Goal: Information Seeking & Learning: Learn about a topic

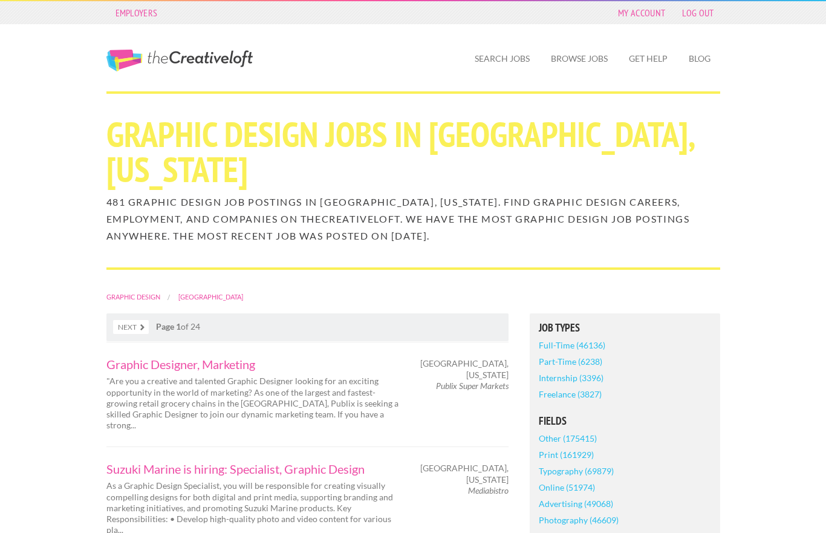
click at [703, 11] on link "Log Out" at bounding box center [698, 12] width 44 height 17
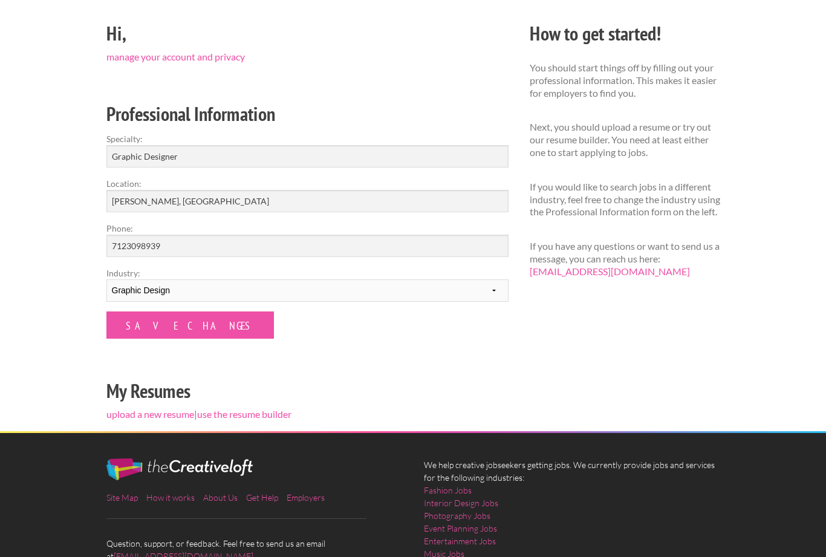
scroll to position [126, 0]
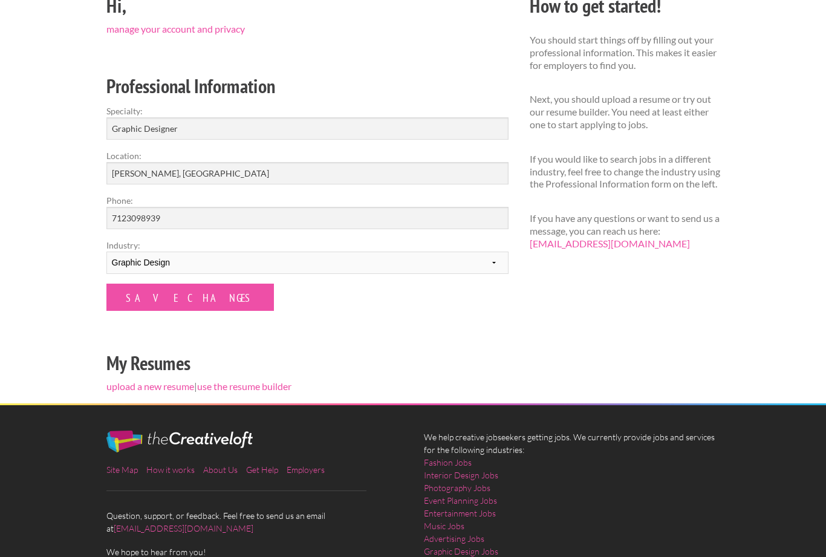
click at [149, 382] on link "upload a new resume" at bounding box center [150, 386] width 88 height 11
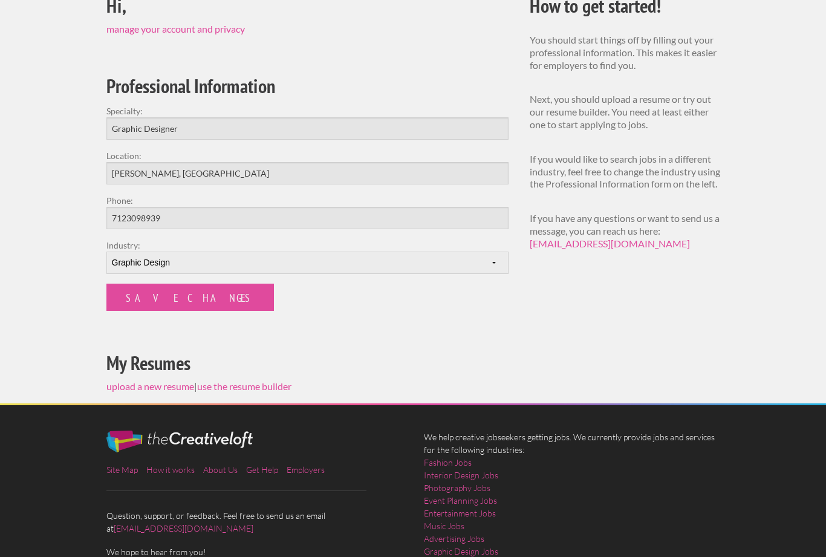
scroll to position [126, 0]
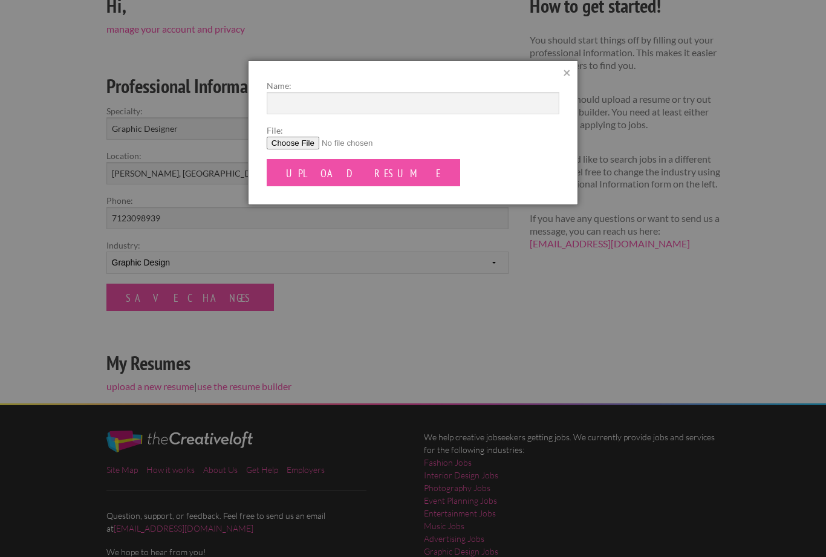
click at [349, 172] on input "Upload Resume" at bounding box center [364, 172] width 194 height 27
click at [303, 143] on input "File:" at bounding box center [413, 143] width 293 height 13
click at [299, 145] on input "File:" at bounding box center [413, 143] width 293 height 13
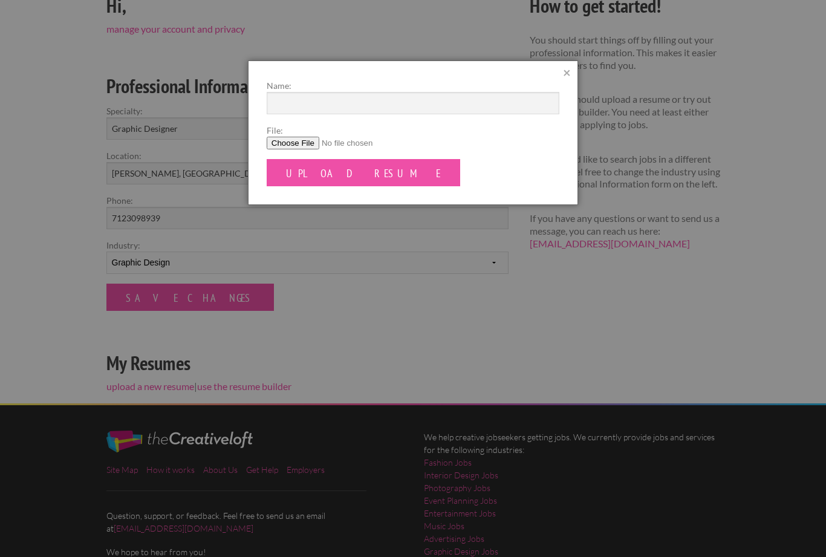
scroll to position [126, 0]
type input "C:\fakepath\Resume 2025.pdf"
click at [430, 103] on input "Name:" at bounding box center [413, 104] width 293 height 22
type input "Resume"
click at [354, 173] on input "Upload Resume" at bounding box center [364, 173] width 194 height 27
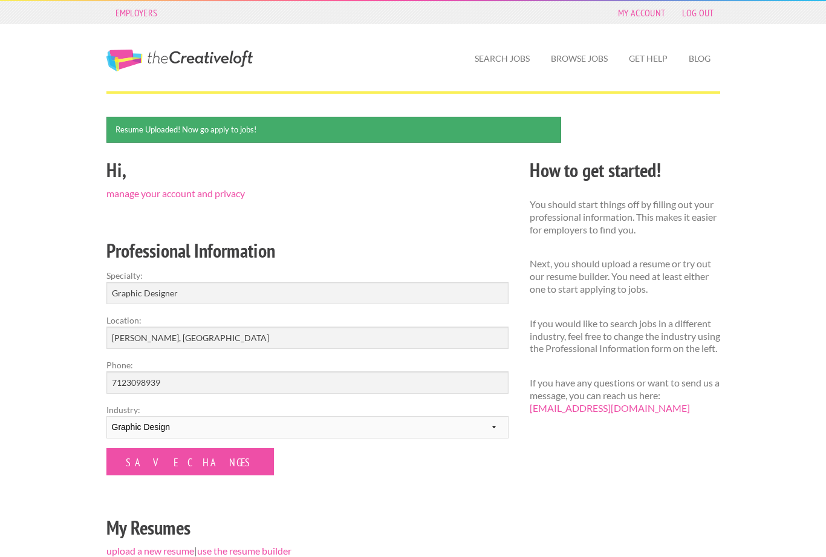
click at [27, 250] on div "Employers My Account Log Out The Creative Loft Search Jobs Browse Jobs Get Help…" at bounding box center [413, 410] width 826 height 821
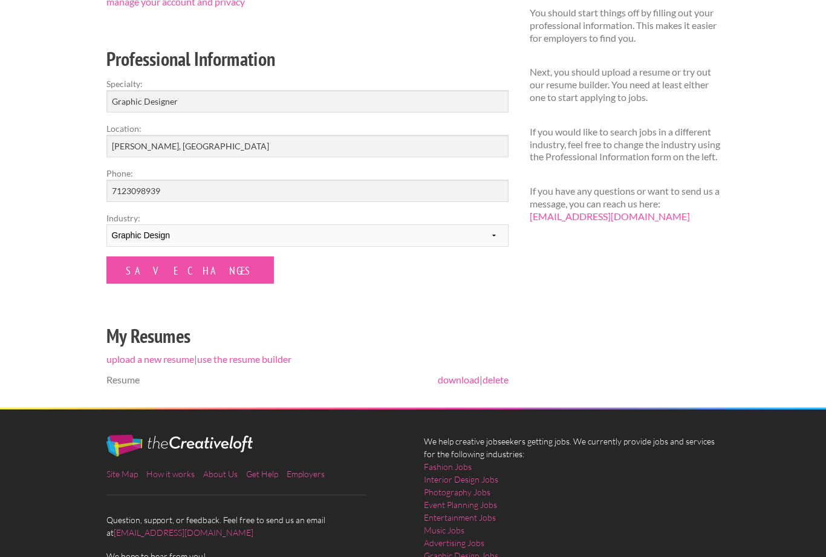
scroll to position [192, 0]
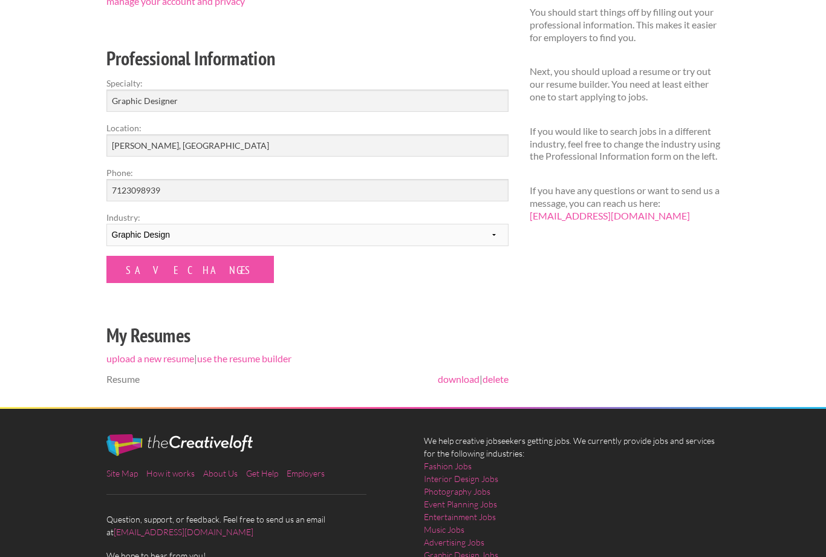
click at [113, 273] on input "Save Changes" at bounding box center [190, 269] width 168 height 27
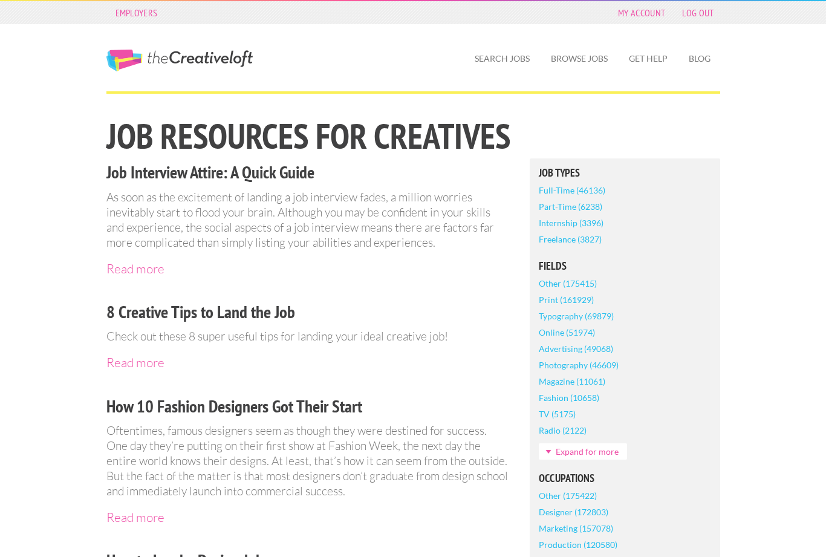
click at [506, 58] on link "Search Jobs" at bounding box center [502, 59] width 74 height 28
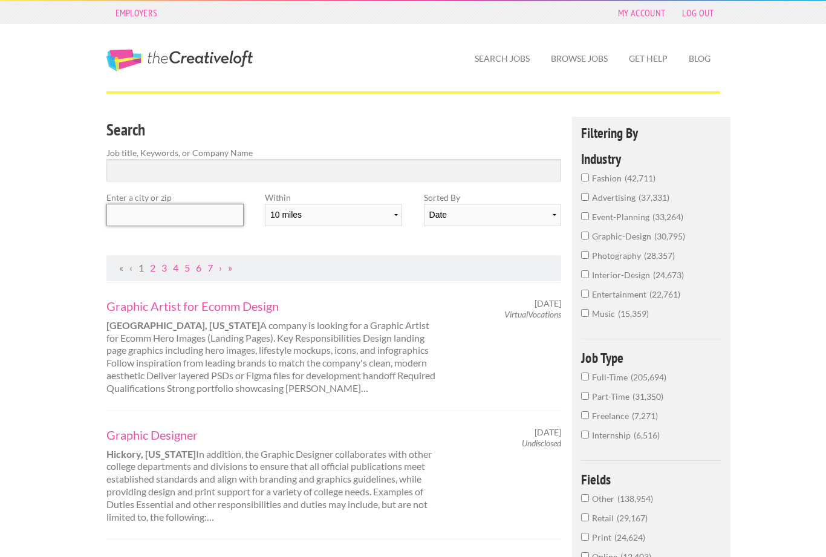
click at [197, 204] on input "text" at bounding box center [174, 215] width 137 height 22
click at [166, 220] on input "335" at bounding box center [174, 215] width 137 height 22
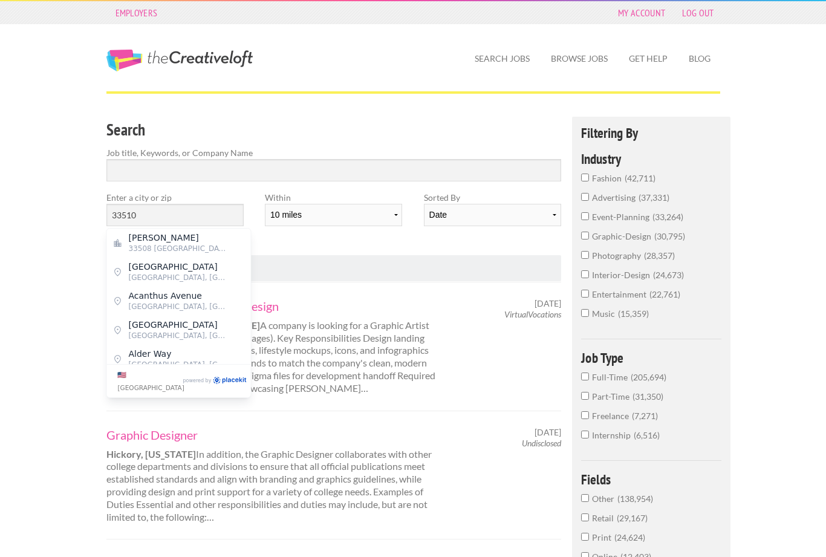
click at [211, 246] on span "33508 United States of America" at bounding box center [178, 248] width 99 height 11
type input "Brandon"
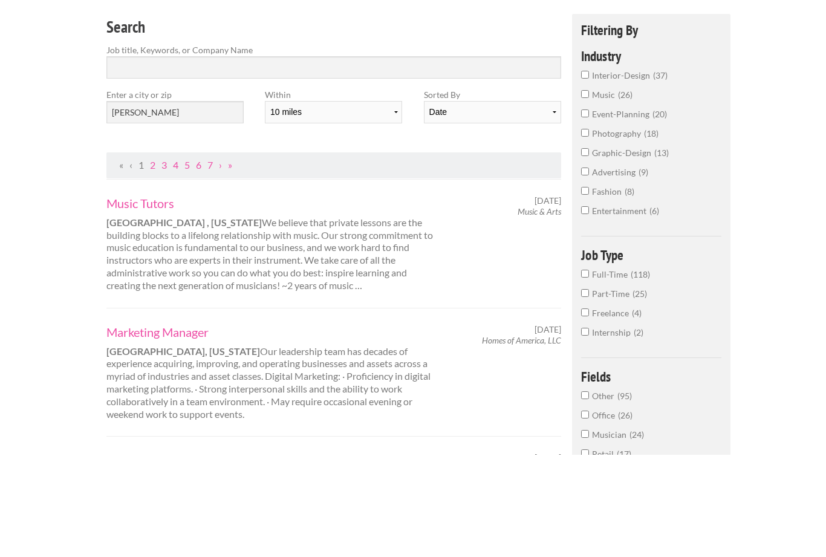
click at [584, 251] on input "graphic-design 13" at bounding box center [585, 255] width 8 height 8
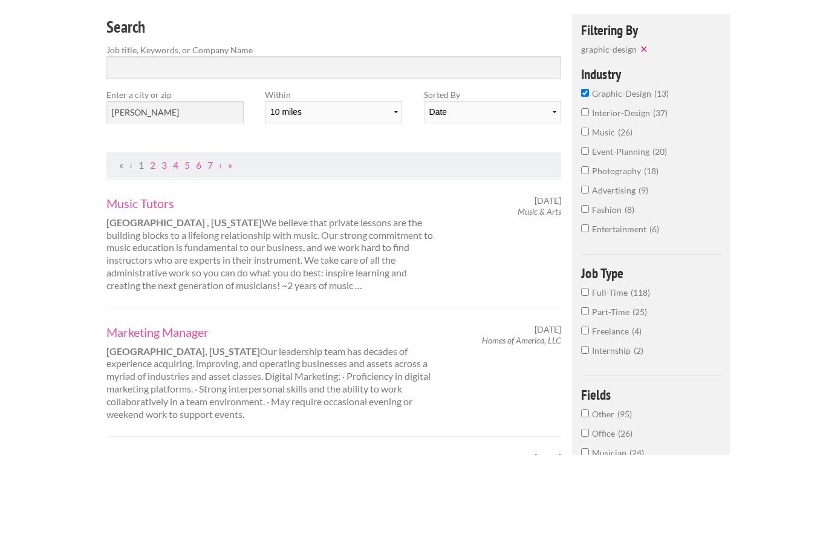
scroll to position [102, 0]
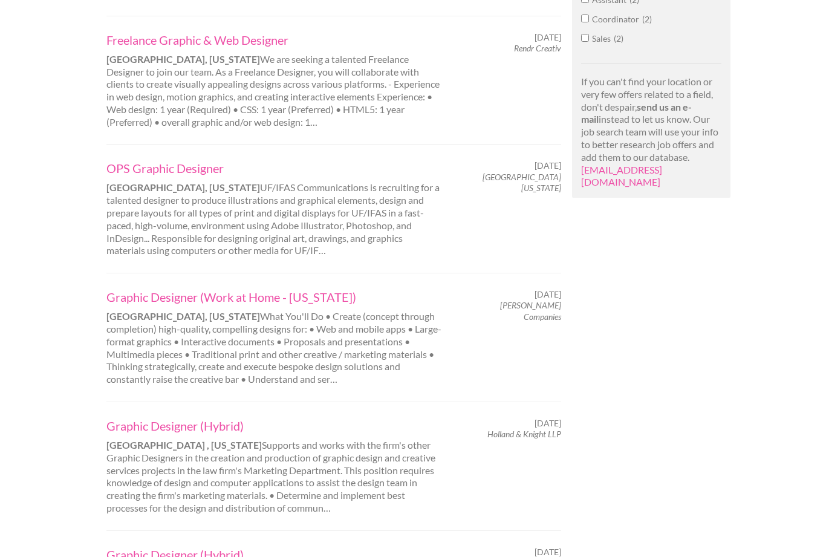
scroll to position [794, 0]
click at [320, 289] on link "Graphic Designer (Work at Home - Florida)" at bounding box center [274, 297] width 336 height 16
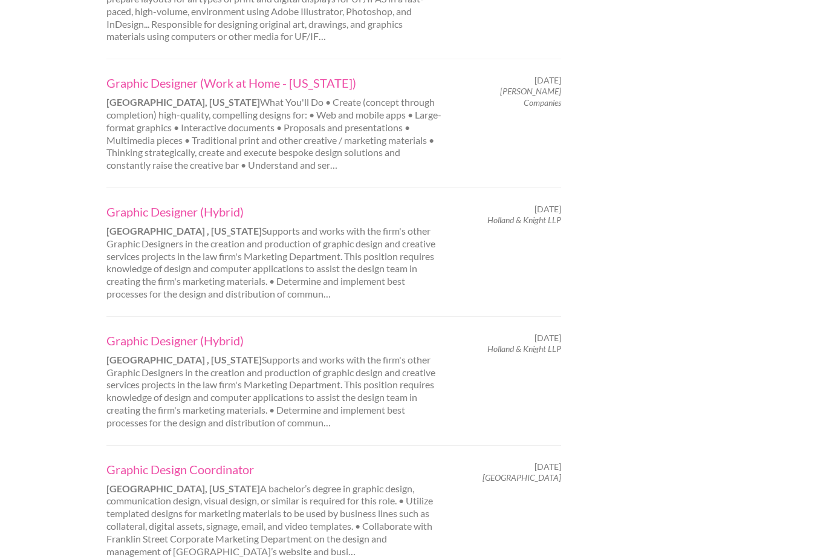
scroll to position [1071, 0]
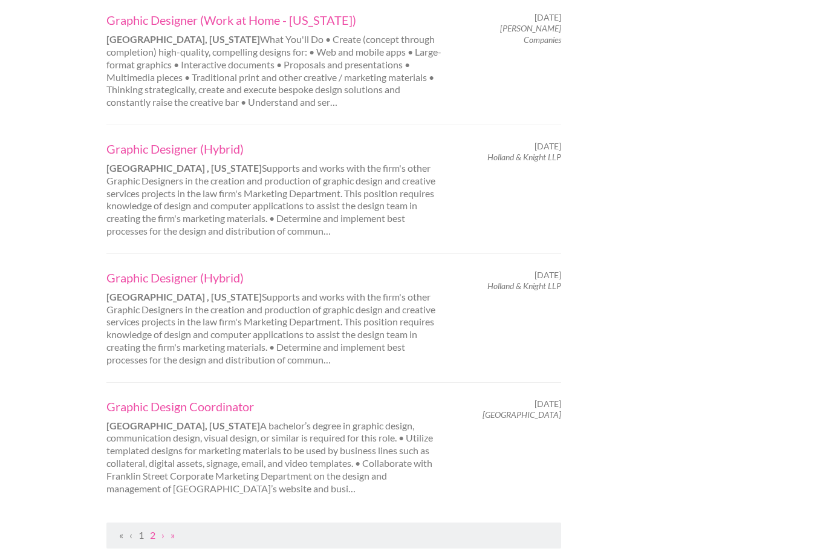
click at [175, 529] on link "»" at bounding box center [173, 534] width 4 height 11
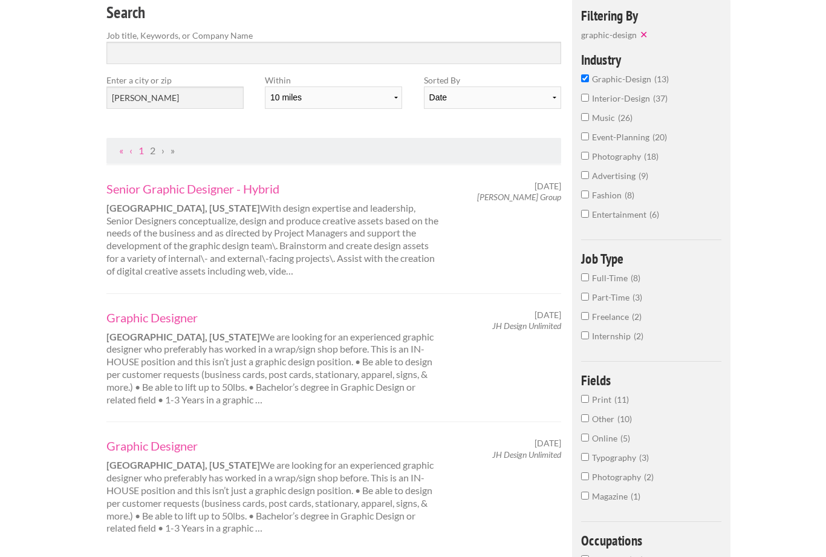
scroll to position [118, 0]
click at [588, 281] on input "Full-Time 8" at bounding box center [585, 277] width 8 height 8
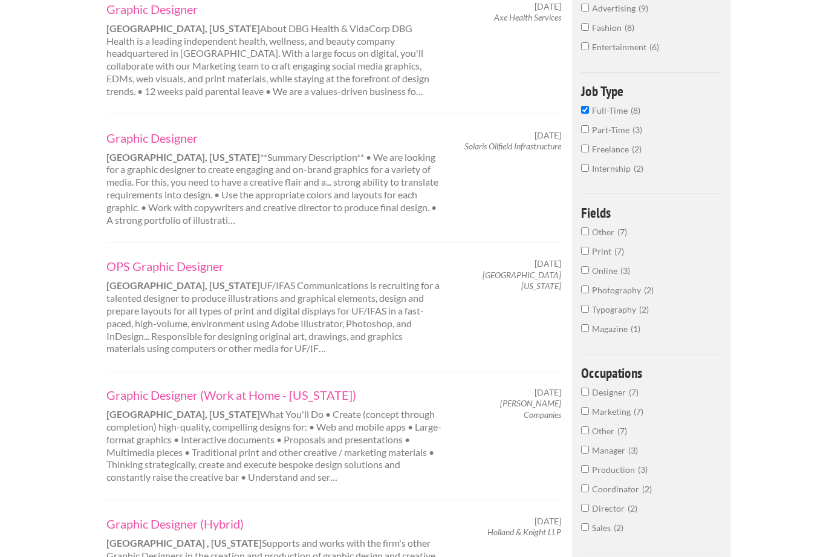
scroll to position [298, 0]
click at [587, 312] on input "Typography 2" at bounding box center [585, 308] width 8 height 8
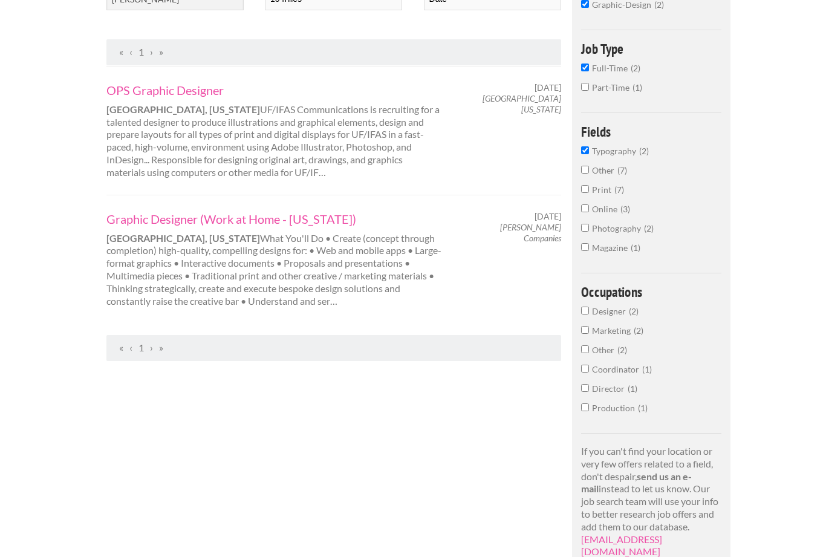
scroll to position [158, 0]
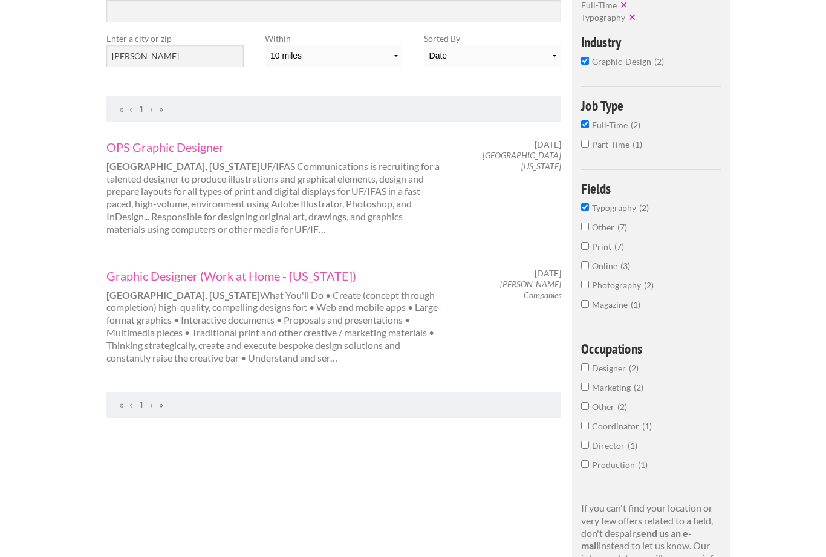
click at [584, 221] on label "Typography 2" at bounding box center [651, 211] width 141 height 19
click at [584, 212] on input "Typography 2" at bounding box center [585, 208] width 8 height 8
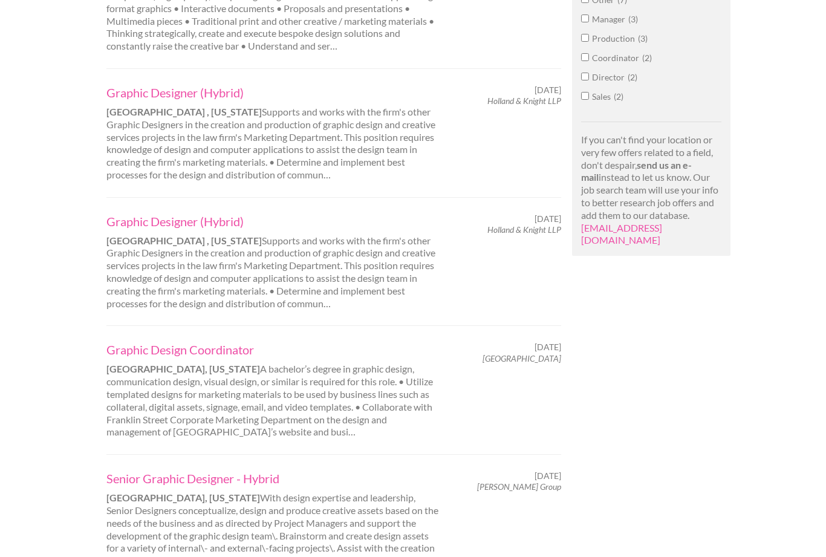
scroll to position [768, 0]
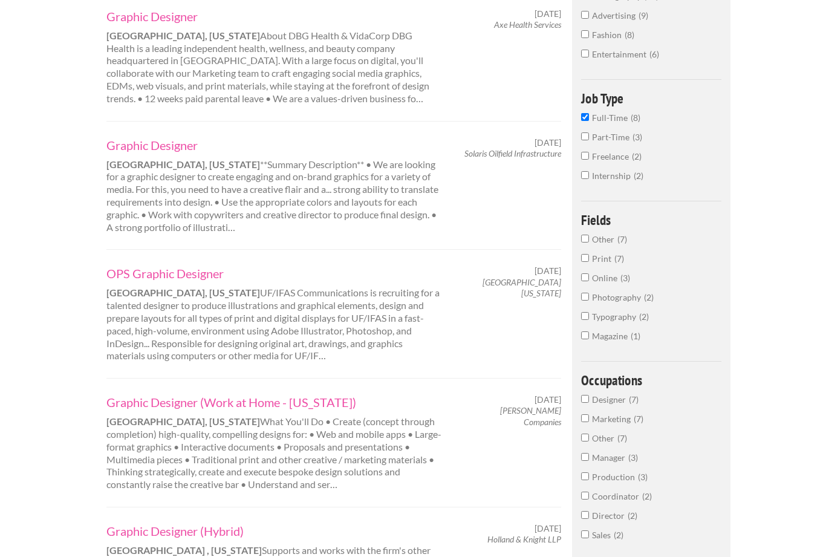
click at [587, 122] on input "Full-Time 8" at bounding box center [585, 118] width 8 height 8
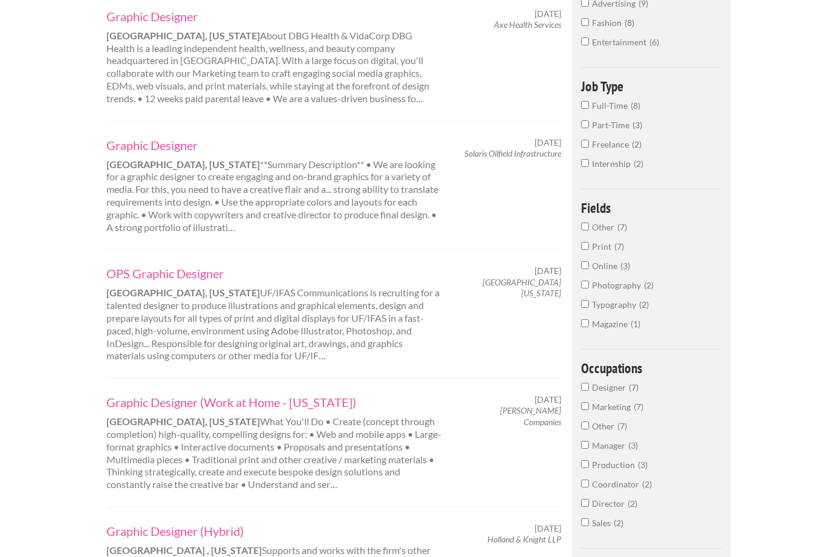
scroll to position [290, 0]
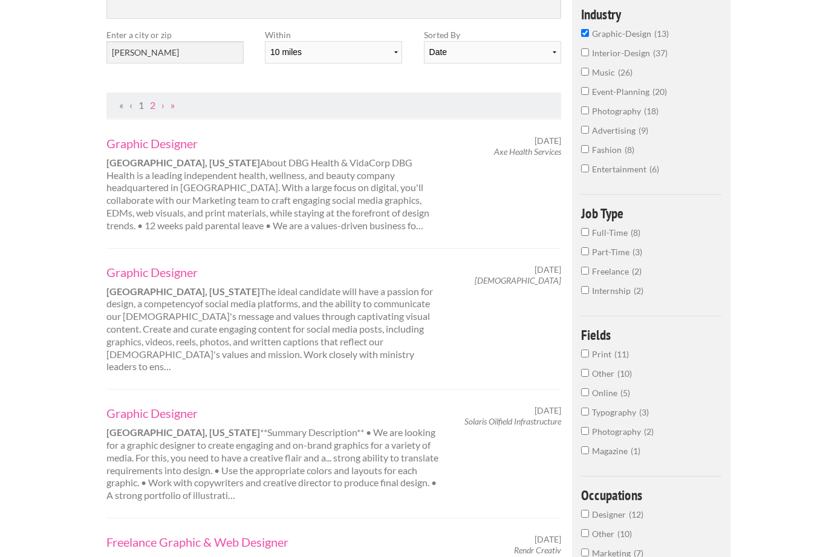
scroll to position [162, 0]
click at [142, 108] on link "1" at bounding box center [141, 105] width 5 height 11
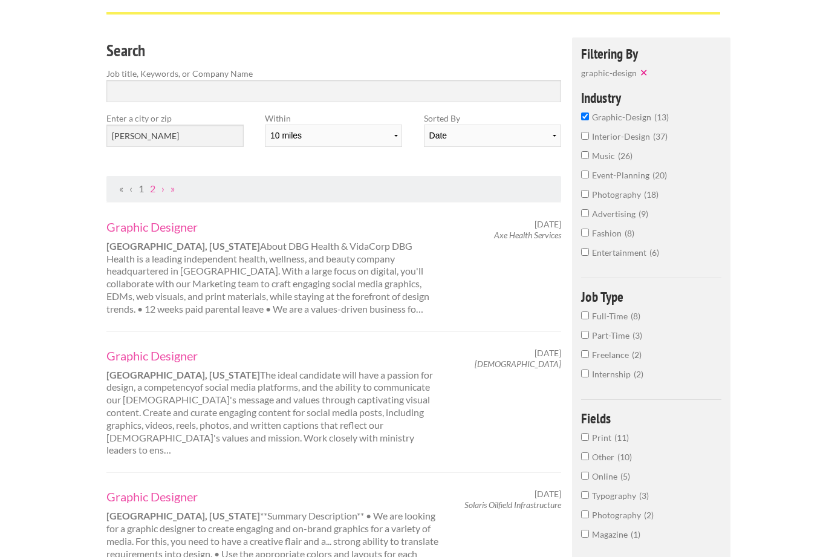
scroll to position [78, 0]
click at [483, 84] on input "Search" at bounding box center [334, 92] width 456 height 22
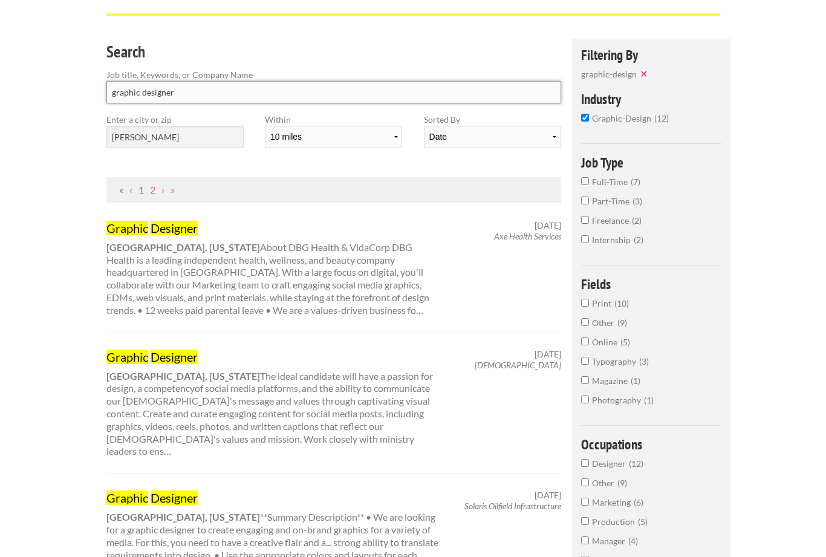
type input "graphic designer"
click at [197, 135] on input "[PERSON_NAME]" at bounding box center [174, 137] width 137 height 22
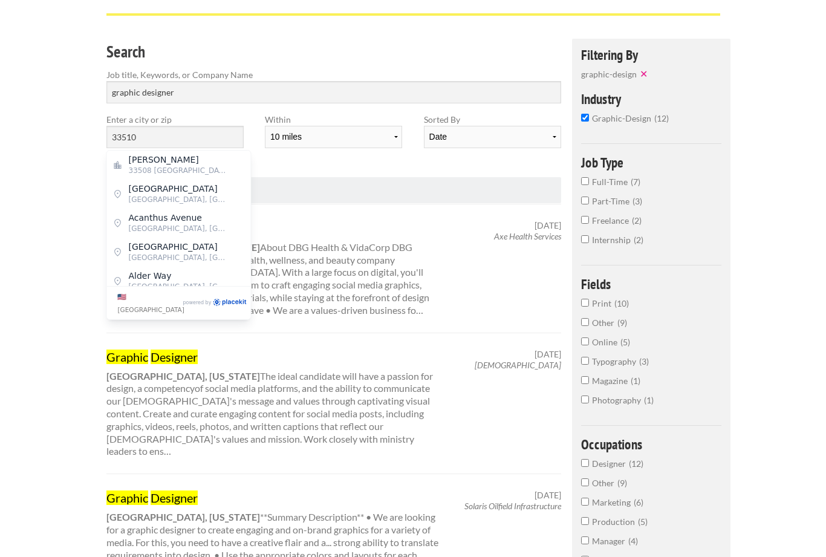
click at [206, 163] on span "[PERSON_NAME]" at bounding box center [178, 159] width 99 height 11
type input "[PERSON_NAME]"
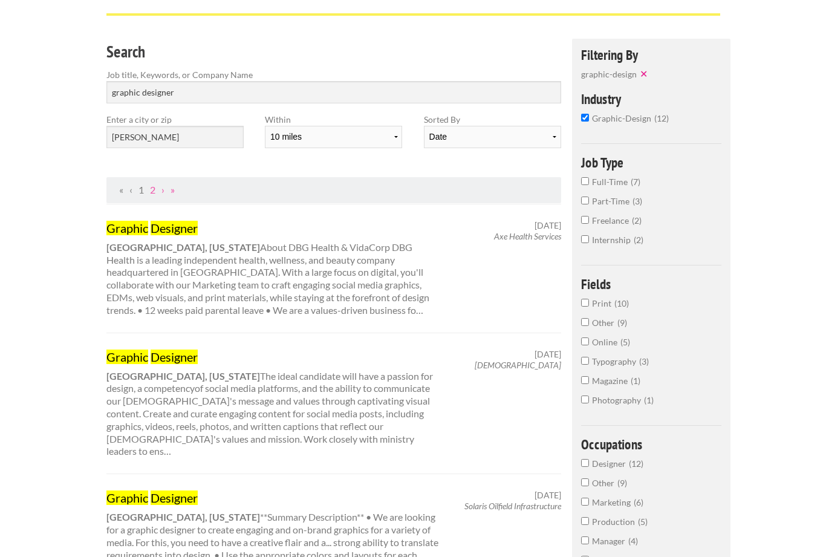
click at [502, 163] on div "Search Job title, Keywords, or Company Name graphic designer Enter a city or zi…" at bounding box center [334, 108] width 477 height 139
click at [543, 136] on select "Date Relevance" at bounding box center [492, 137] width 137 height 22
click at [545, 135] on select "Date Relevance" at bounding box center [492, 137] width 137 height 22
select select "jobs"
click at [393, 129] on select "10 miles 20 miles 50 miles 100 miles 200 miles 300 miles 400 miles 500 miles" at bounding box center [333, 137] width 137 height 22
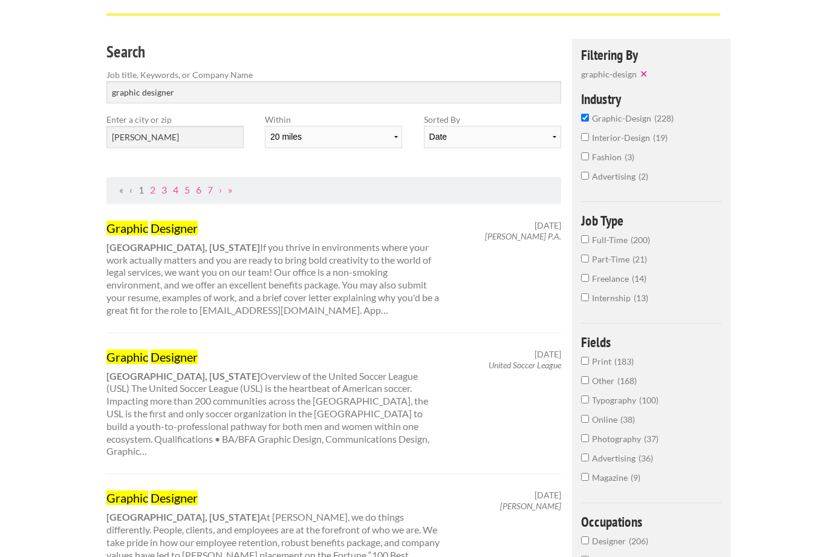
click at [391, 134] on select "10 miles 20 miles 50 miles 100 miles 200 miles 300 miles 400 miles 500 miles" at bounding box center [333, 137] width 137 height 22
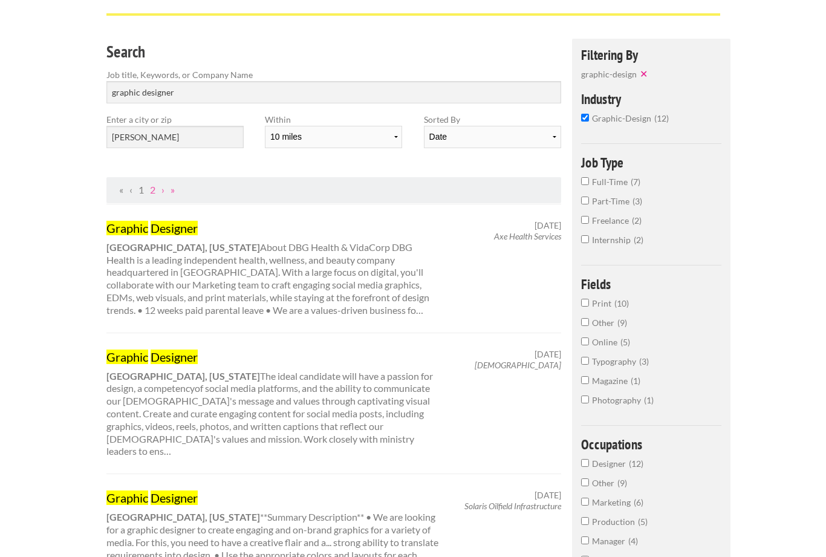
click at [391, 137] on select "10 miles 20 miles 50 miles 100 miles 200 miles 300 miles 400 miles 500 miles" at bounding box center [333, 137] width 137 height 22
select select "20"
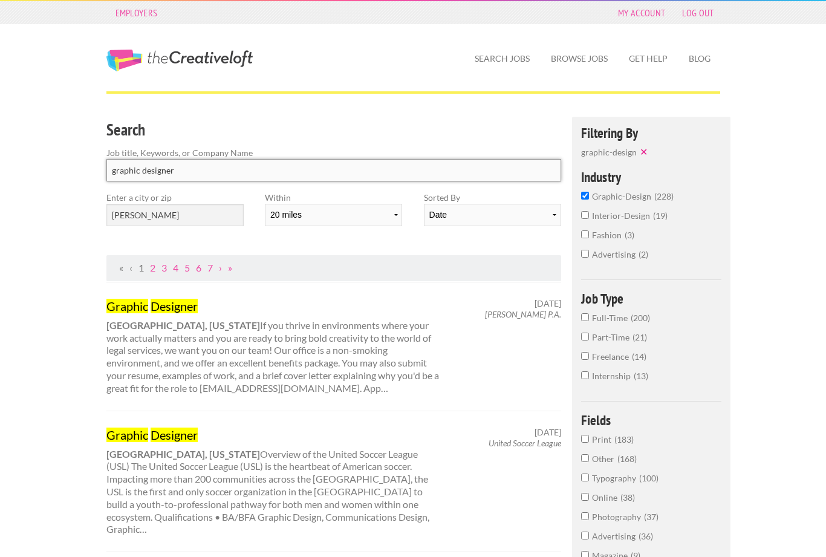
click at [113, 169] on input "graphic designer" at bounding box center [334, 170] width 456 height 22
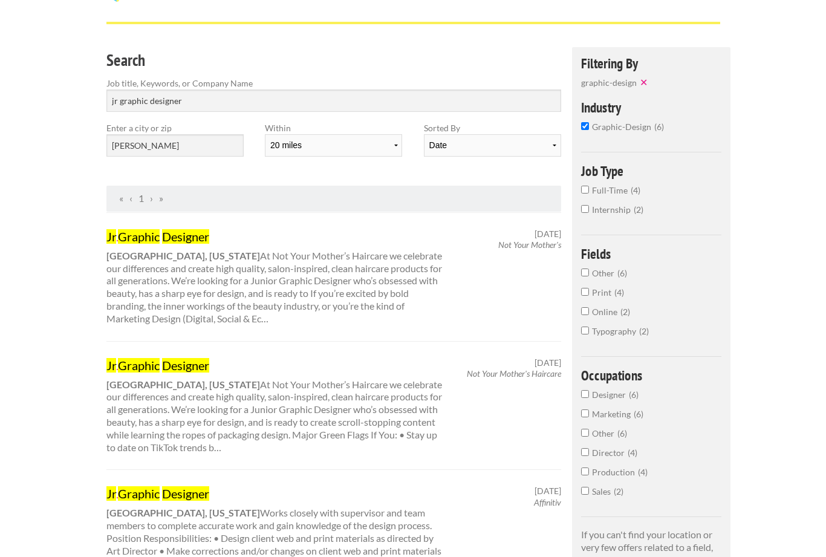
scroll to position [103, 0]
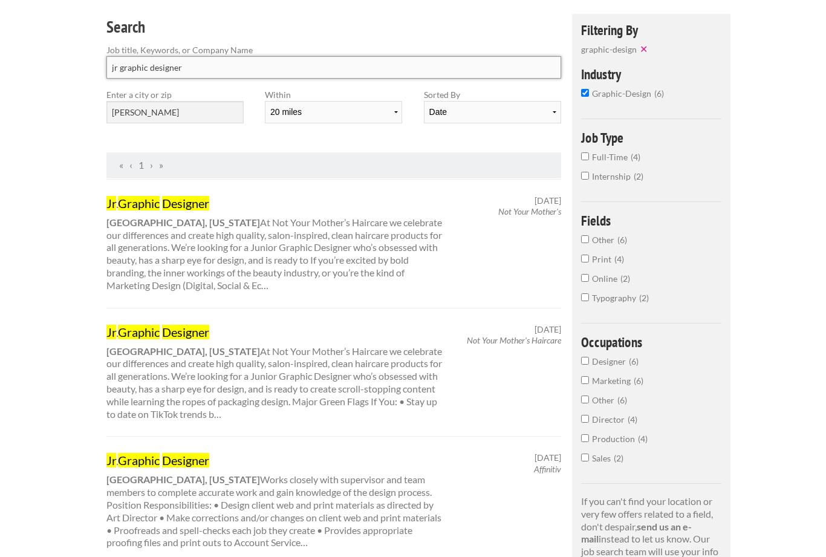
click at [116, 68] on input "jr graphic designer" at bounding box center [334, 67] width 456 height 22
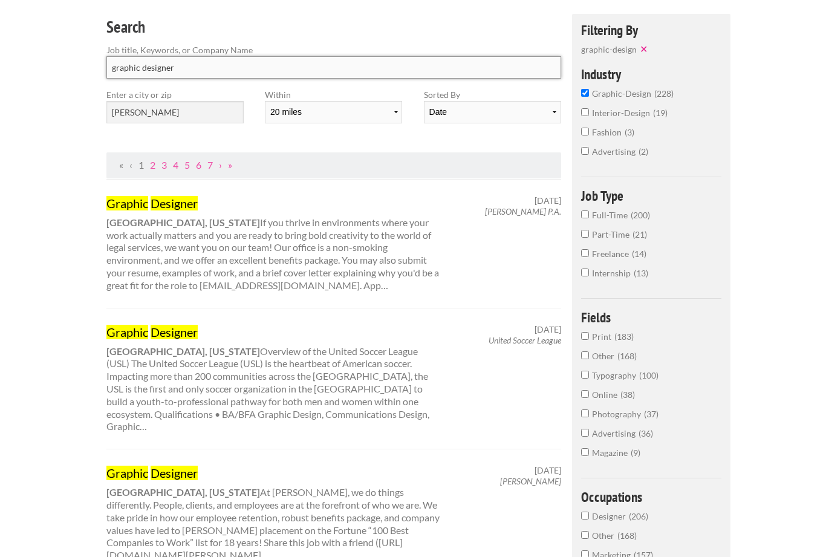
type input "graphic designer"
click button "submit" at bounding box center [0, 0] width 0 height 0
click at [112, 373] on div "Graphic Designer Tampa, Florida Overview of the United Soccer League (USL) The …" at bounding box center [275, 378] width 358 height 109
click at [107, 332] on mark "Graphic" at bounding box center [127, 332] width 42 height 15
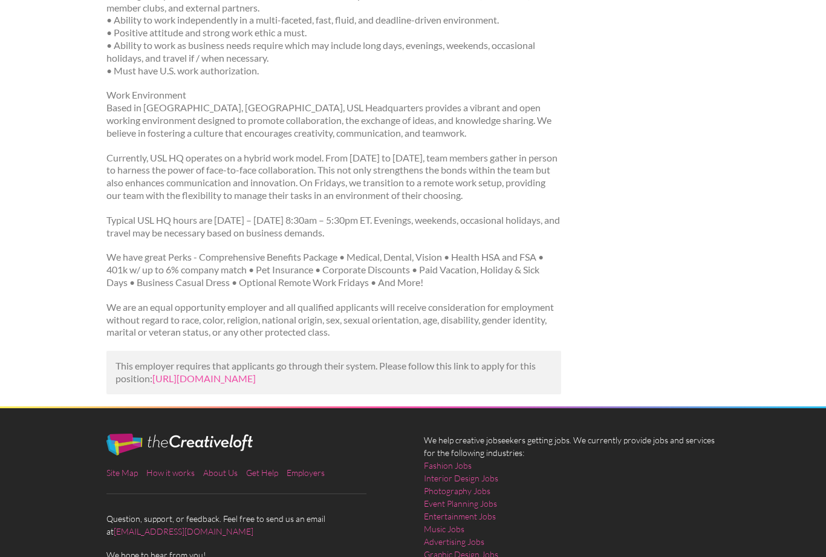
scroll to position [808, 0]
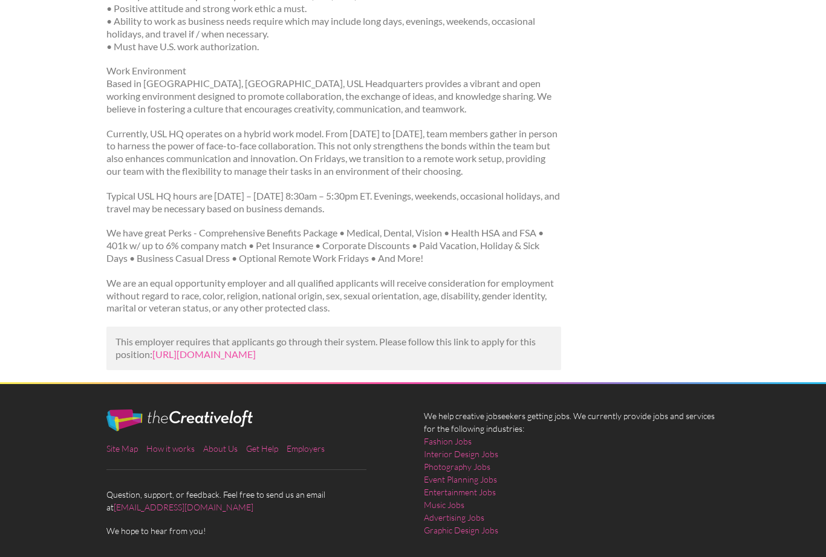
click at [256, 348] on link "https://www.teamworkonline.com/soccer-jobs/usl-soccer-jobs/usl-league-office-jo…" at bounding box center [203, 353] width 103 height 11
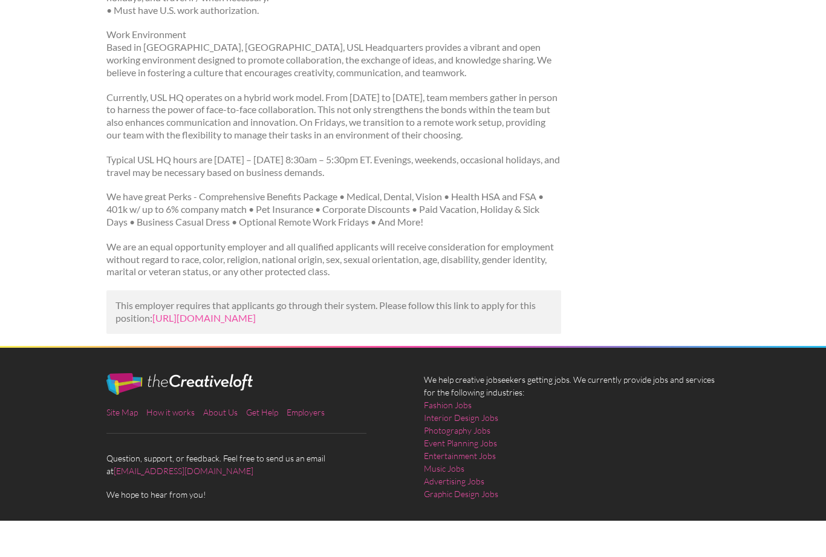
scroll to position [846, 0]
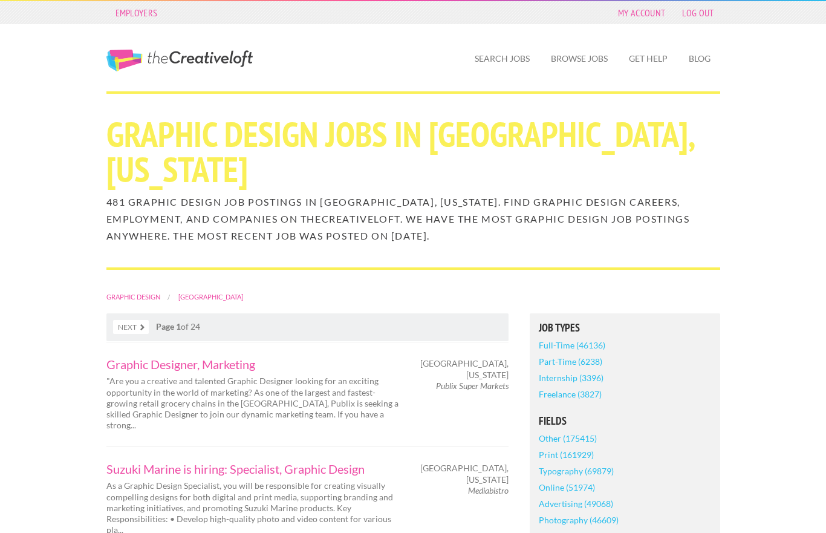
click at [506, 59] on link "Search Jobs" at bounding box center [502, 59] width 74 height 28
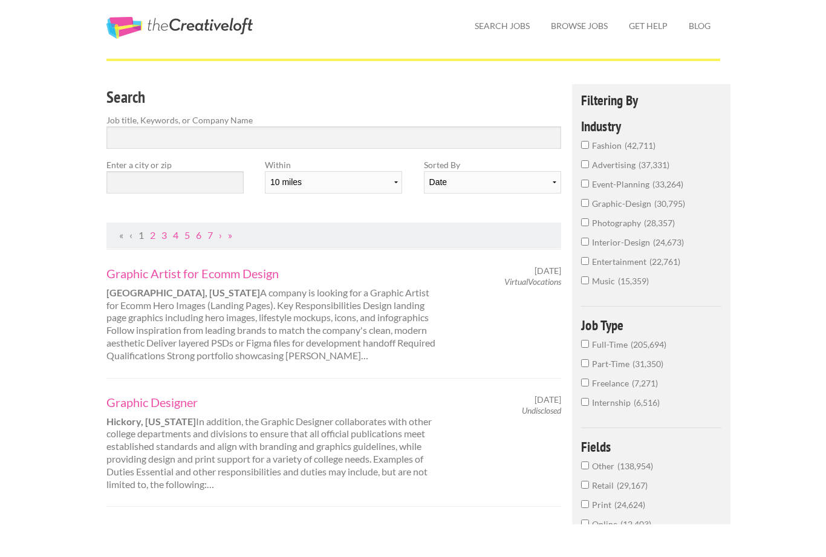
scroll to position [35, 0]
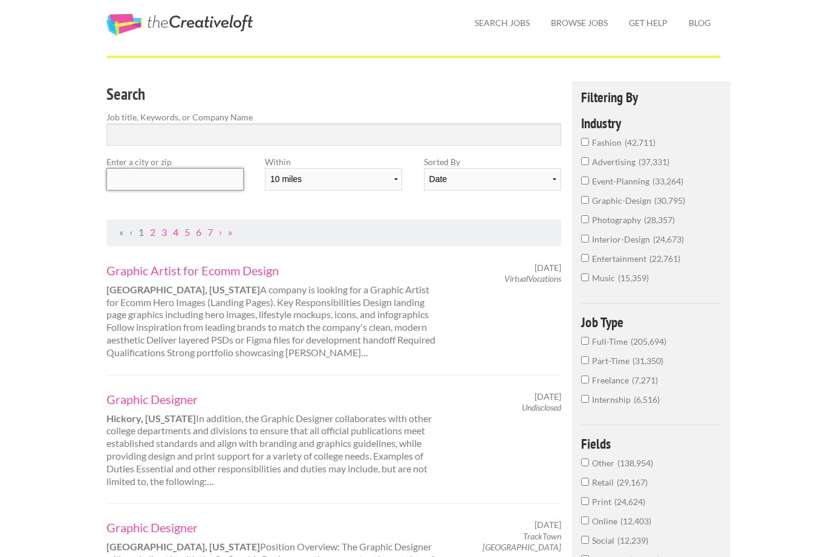
click at [224, 176] on input "text" at bounding box center [174, 180] width 137 height 22
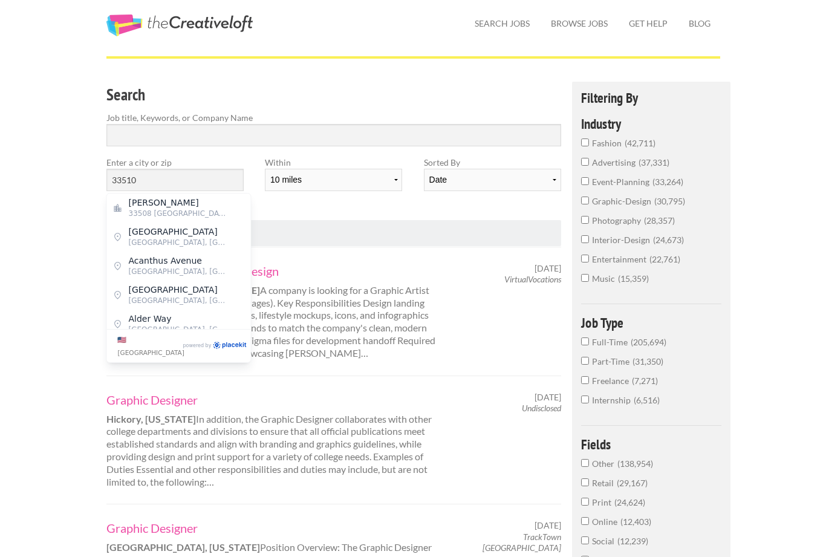
click at [205, 205] on span "[PERSON_NAME]" at bounding box center [178, 202] width 99 height 11
type input "[PERSON_NAME]"
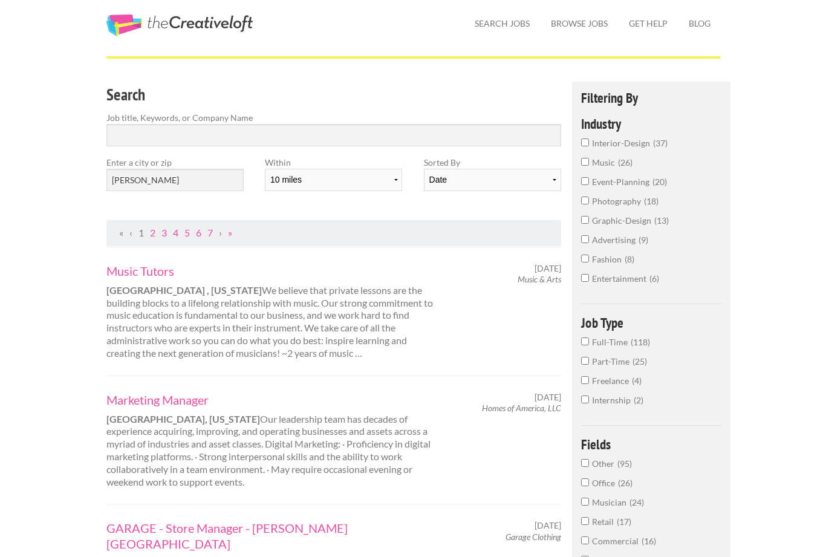
click at [391, 178] on select "10 miles 20 miles 50 miles 100 miles 200 miles 300 miles 400 miles 500 miles" at bounding box center [333, 180] width 137 height 22
select select "20"
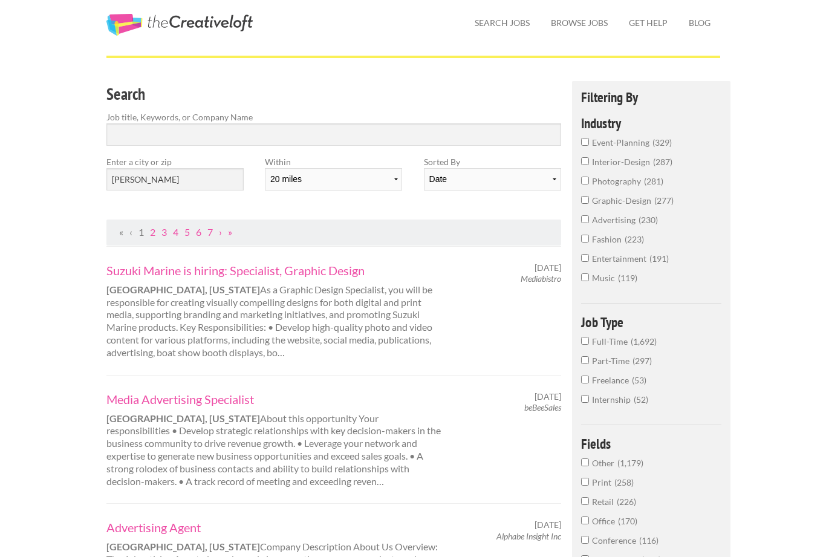
click at [583, 345] on input "Full-Time 1,692" at bounding box center [585, 342] width 8 height 8
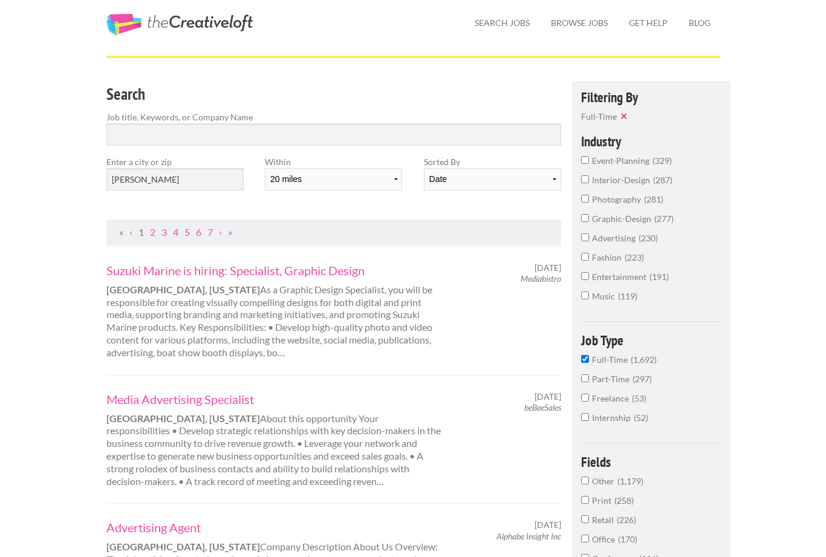
scroll to position [36, 0]
click at [583, 203] on input "graphic-design 246" at bounding box center [585, 199] width 8 height 8
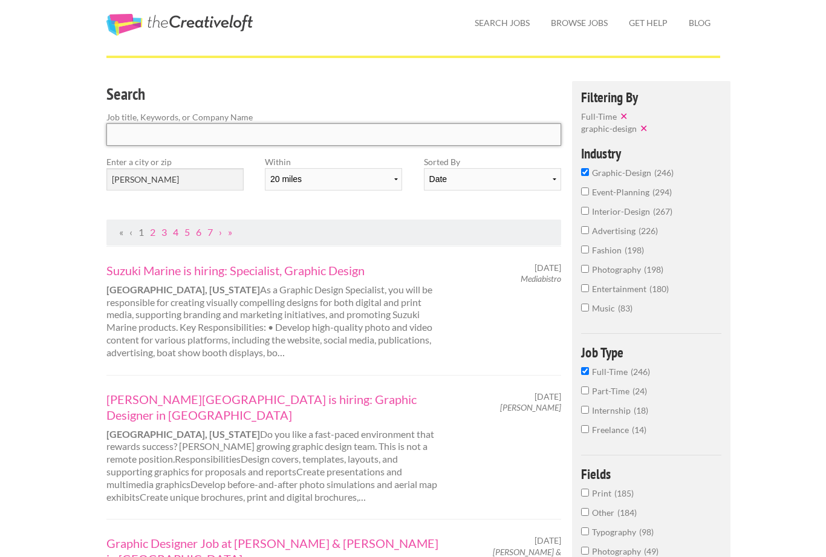
click at [489, 142] on input "Search" at bounding box center [334, 134] width 456 height 22
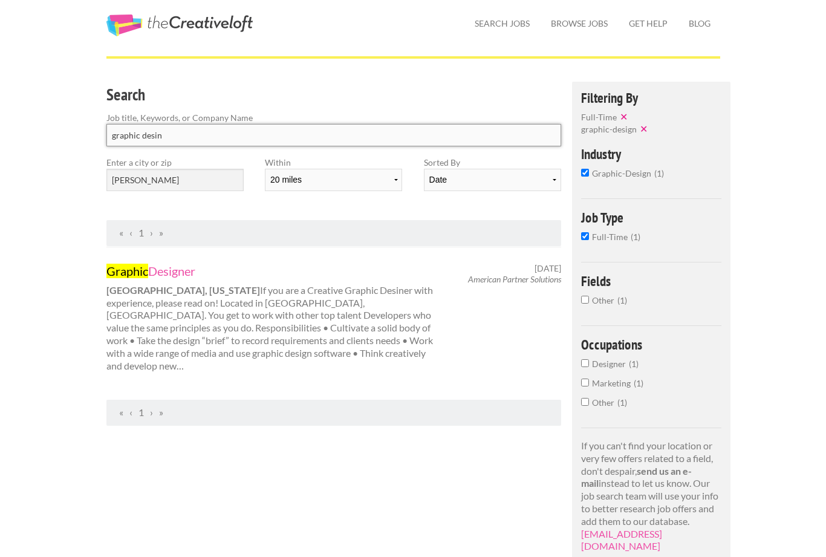
scroll to position [25, 0]
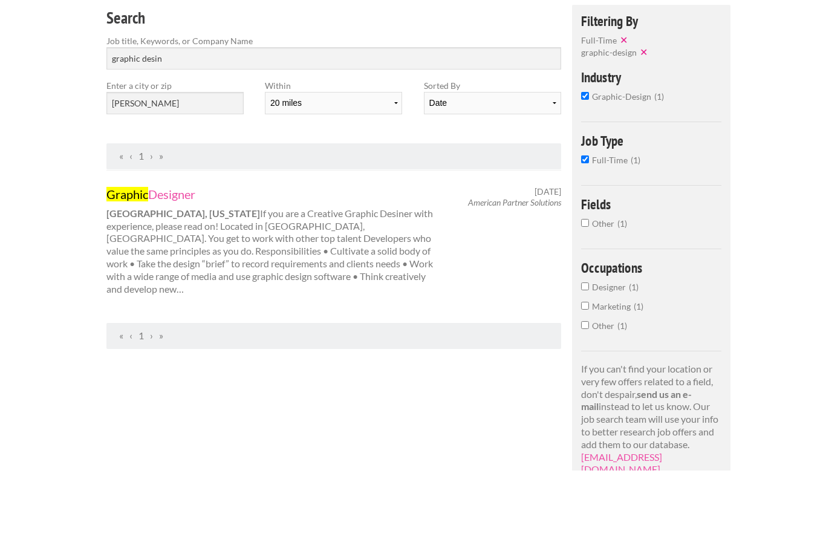
click at [581, 240] on label "Full-Time 1" at bounding box center [651, 249] width 141 height 19
click at [581, 242] on input "Full-Time 1" at bounding box center [585, 246] width 8 height 8
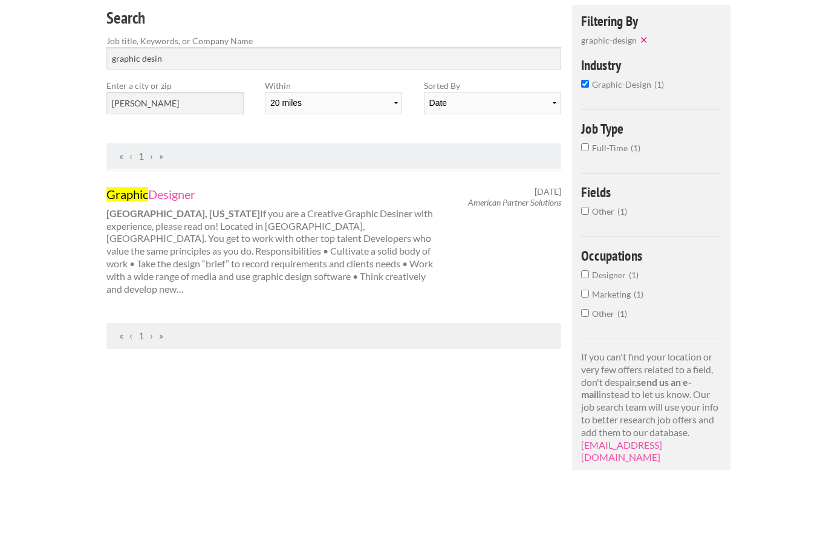
scroll to position [112, 0]
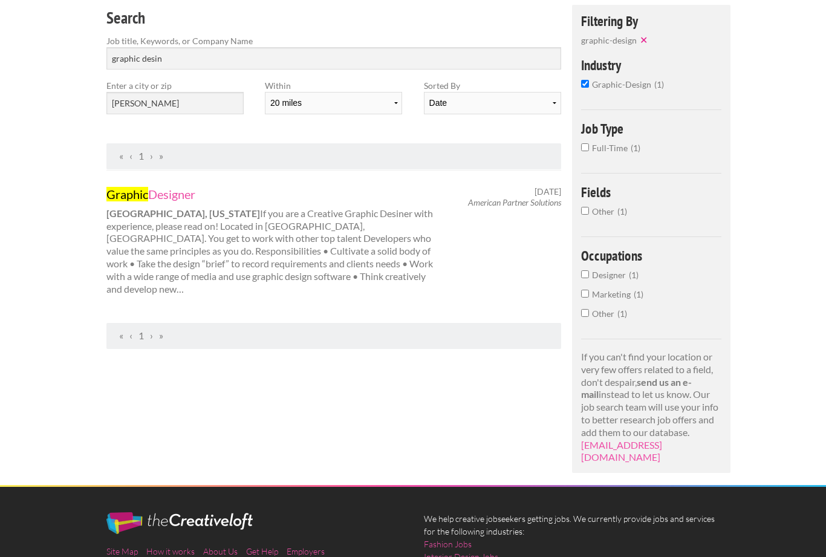
click at [581, 90] on label "graphic-design 1" at bounding box center [651, 87] width 141 height 19
click at [581, 88] on input "graphic-design 1" at bounding box center [585, 84] width 8 height 8
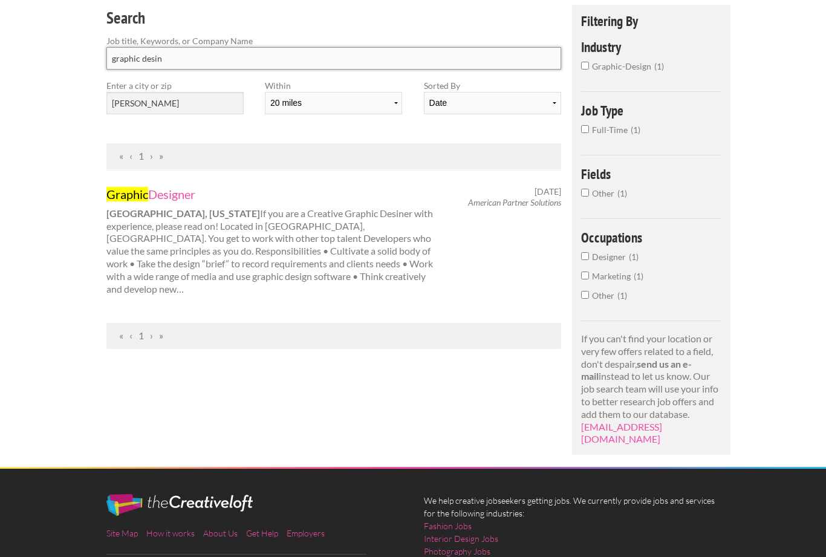
click at [466, 60] on input "graphic desin" at bounding box center [334, 58] width 456 height 22
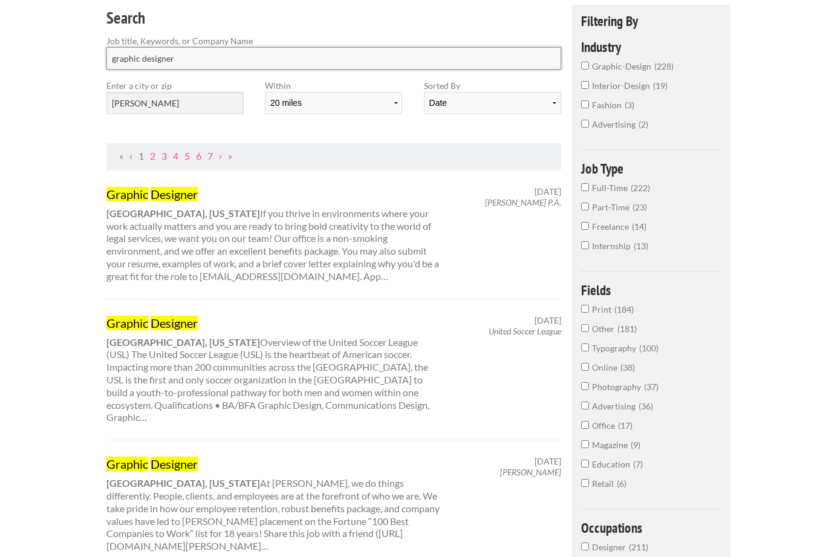
type input "graphic designer"
click button "submit" at bounding box center [0, 0] width 0 height 0
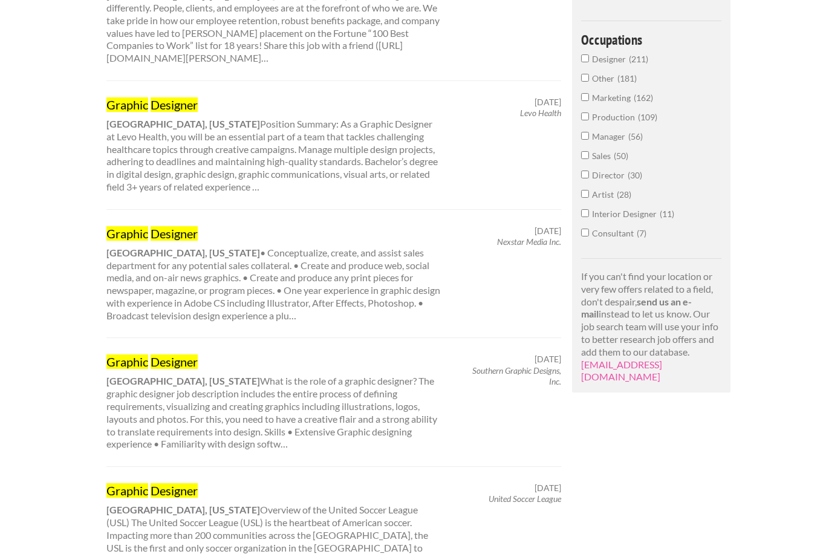
scroll to position [599, 0]
click at [465, 389] on div "Graphic Designer Mulberry, [US_STATE] What is the role of a graphic designer? T…" at bounding box center [334, 403] width 477 height 97
click at [72, 4] on div "Employers My Account Log Out The Creative Loft Search Jobs Browse Jobs Get Help…" at bounding box center [413, 340] width 826 height 1878
